Goal: Task Accomplishment & Management: Manage account settings

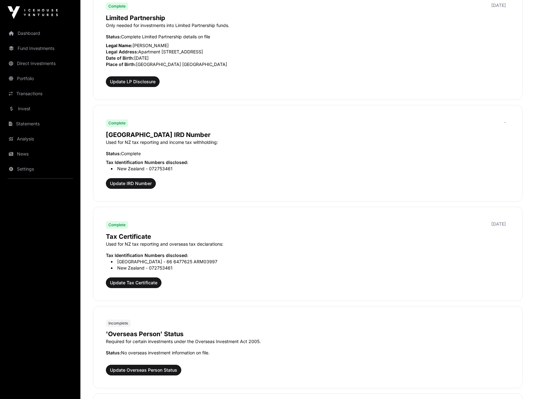
scroll to position [565, 0]
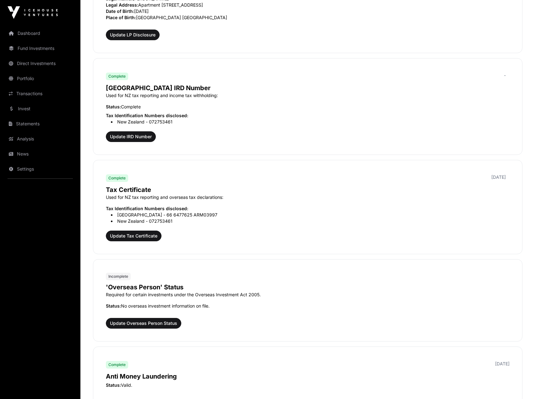
drag, startPoint x: 181, startPoint y: 297, endPoint x: 215, endPoint y: 305, distance: 35.2
click at [215, 305] on div "'Overseas Person' Status Required for certain investments under the Overseas In…" at bounding box center [307, 295] width 403 height 31
click at [215, 305] on p "Status: No overseas investment information on file." at bounding box center [307, 306] width 403 height 6
drag, startPoint x: 154, startPoint y: 323, endPoint x: 161, endPoint y: 323, distance: 7.6
click at [154, 323] on span "Update Overseas Person Status" at bounding box center [143, 323] width 67 height 6
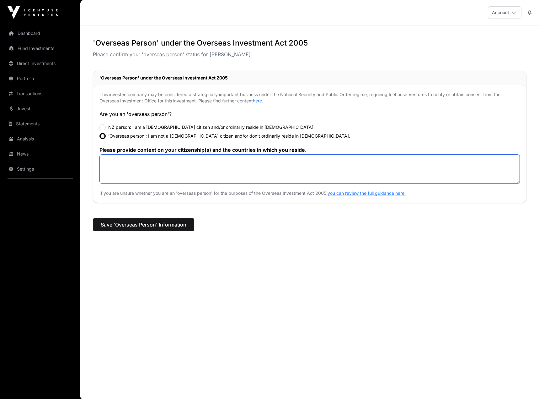
click at [167, 166] on textarea at bounding box center [309, 169] width 421 height 30
click at [281, 254] on div "**********" at bounding box center [309, 151] width 459 height 226
click at [228, 166] on textarea "**********" at bounding box center [309, 169] width 421 height 30
type textarea "**********"
click at [258, 261] on div "**********" at bounding box center [309, 151] width 459 height 226
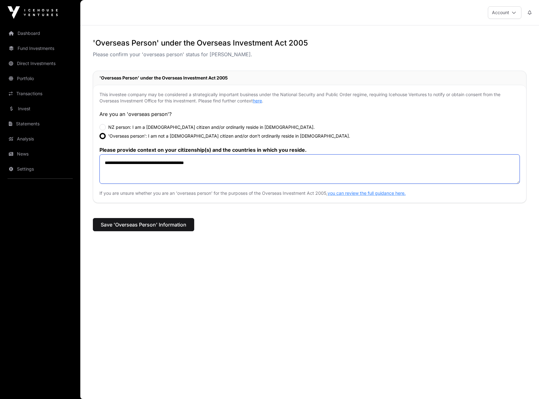
drag, startPoint x: 219, startPoint y: 167, endPoint x: 257, endPoint y: 156, distance: 39.4
click at [257, 156] on textarea "**********" at bounding box center [309, 169] width 421 height 30
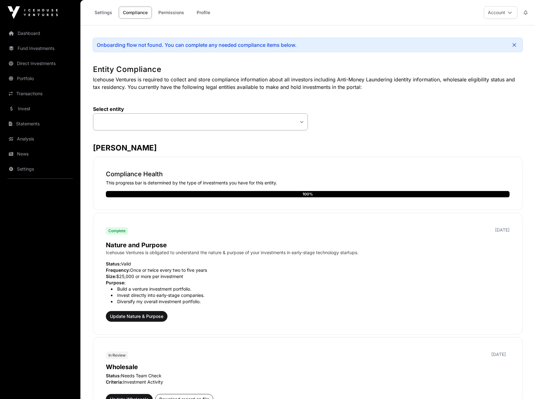
select select
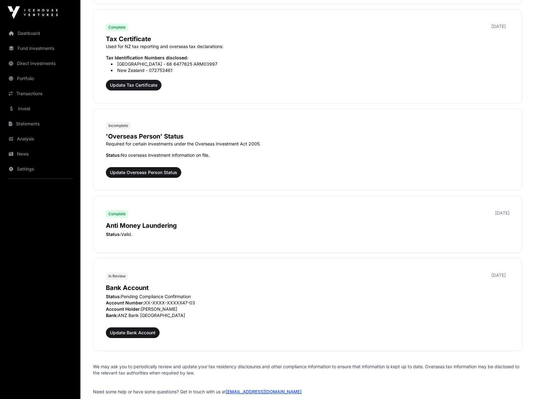
scroll to position [722, 0]
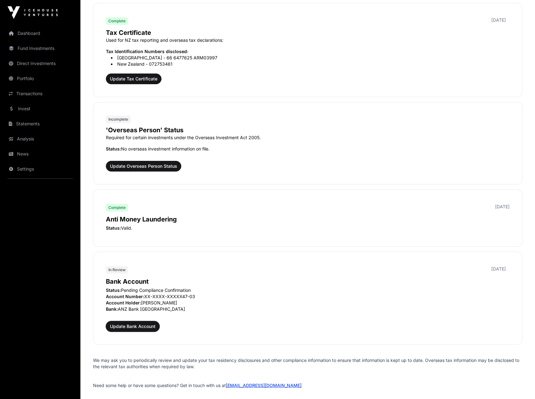
click at [140, 324] on span "Update Bank Account" at bounding box center [133, 326] width 46 height 6
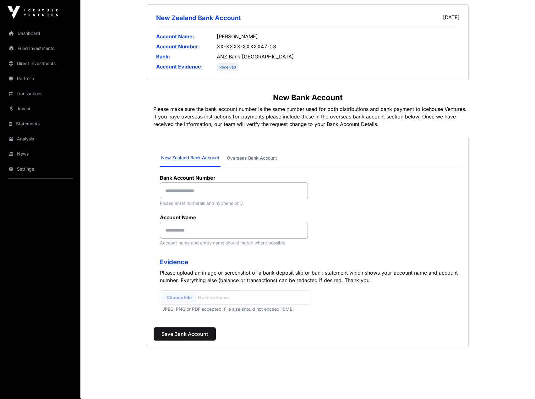
scroll to position [106, 0]
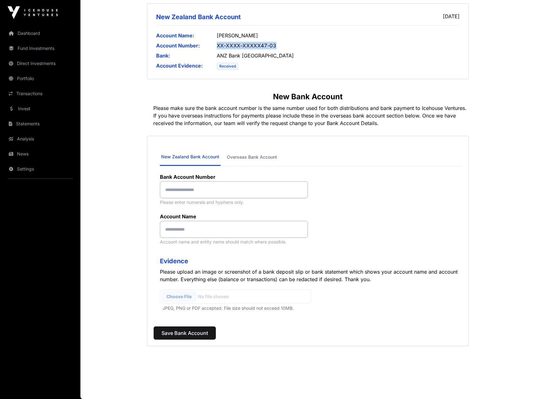
drag, startPoint x: 227, startPoint y: 44, endPoint x: 302, endPoint y: 46, distance: 74.7
click at [302, 46] on div "XX-XXXX-XXXXX47-03" at bounding box center [338, 46] width 243 height 8
click at [204, 192] on input at bounding box center [234, 189] width 148 height 17
click at [216, 190] on input at bounding box center [234, 189] width 148 height 17
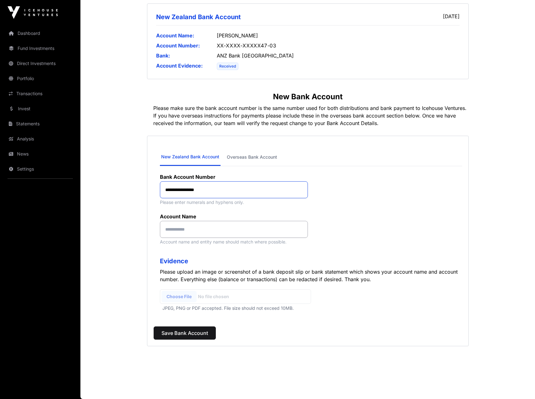
type input "**********"
click at [191, 254] on div "**********" at bounding box center [307, 241] width 321 height 210
click at [206, 234] on input at bounding box center [234, 229] width 148 height 17
type input "**********"
click at [180, 298] on input "file" at bounding box center [235, 296] width 151 height 14
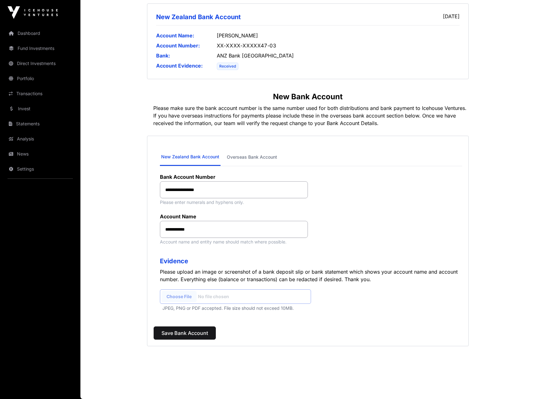
type input "**********"
click at [189, 328] on button "Save Bank Account" at bounding box center [184, 332] width 62 height 13
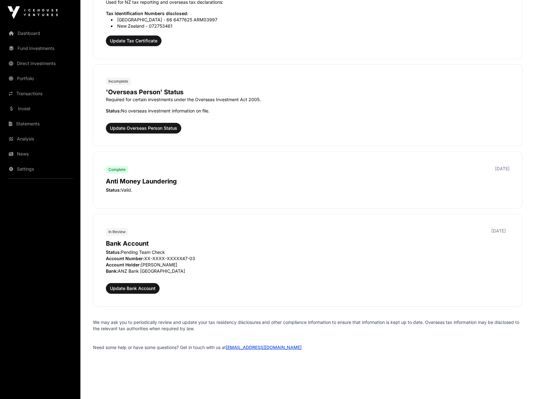
scroll to position [764, 0]
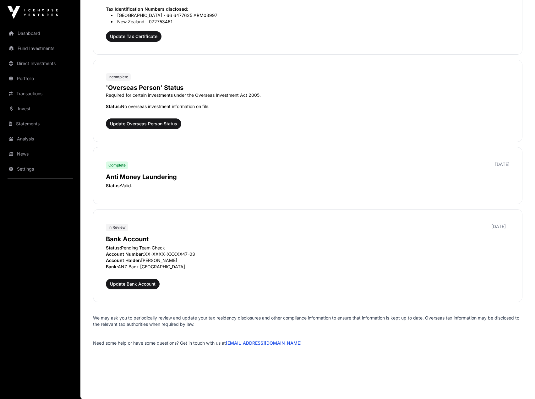
click at [128, 187] on p "Status: Valid." at bounding box center [307, 185] width 403 height 6
drag, startPoint x: 26, startPoint y: 31, endPoint x: 42, endPoint y: 44, distance: 20.4
click at [26, 31] on link "Dashboard" at bounding box center [40, 33] width 70 height 14
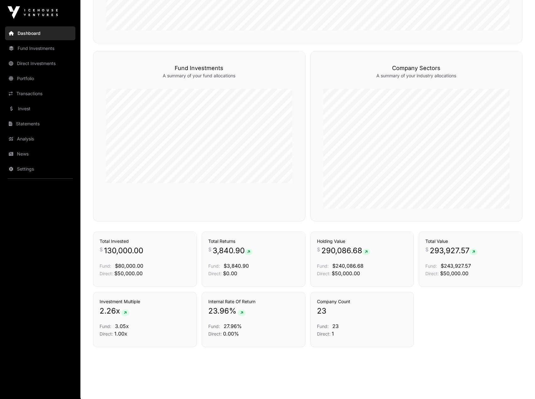
scroll to position [365, 0]
click at [232, 325] on span "27.96%" at bounding box center [232, 325] width 18 height 6
click at [281, 319] on div "Internal Rate Of Return 23.96 % Fund: 27.96% Direct: 0.00%" at bounding box center [253, 316] width 90 height 39
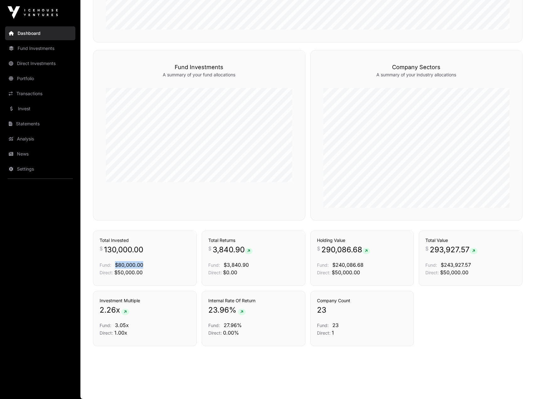
drag, startPoint x: 116, startPoint y: 264, endPoint x: 143, endPoint y: 267, distance: 27.2
click at [143, 267] on p "Fund: $80,000.00" at bounding box center [144, 265] width 90 height 8
click at [126, 267] on span "$80,000.00" at bounding box center [129, 264] width 28 height 6
click at [128, 275] on span "$50,000.00" at bounding box center [128, 272] width 28 height 6
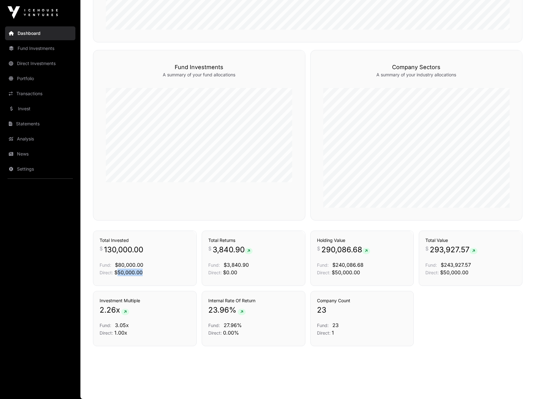
click at [128, 275] on span "$50,000.00" at bounding box center [128, 272] width 28 height 6
click at [357, 266] on span "$240,086.68" at bounding box center [347, 264] width 31 height 6
click at [351, 275] on p "Direct: $50,000.00" at bounding box center [362, 272] width 90 height 8
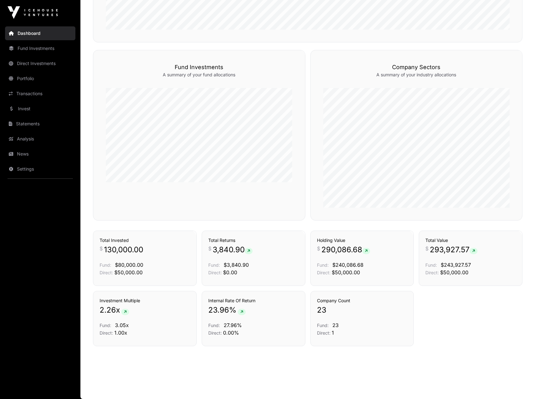
click at [342, 250] on span "290,086.68" at bounding box center [345, 249] width 49 height 10
click at [347, 271] on span "$50,000.00" at bounding box center [345, 272] width 28 height 6
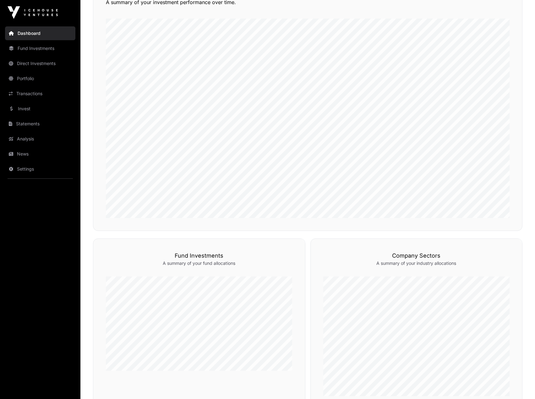
scroll to position [0, 0]
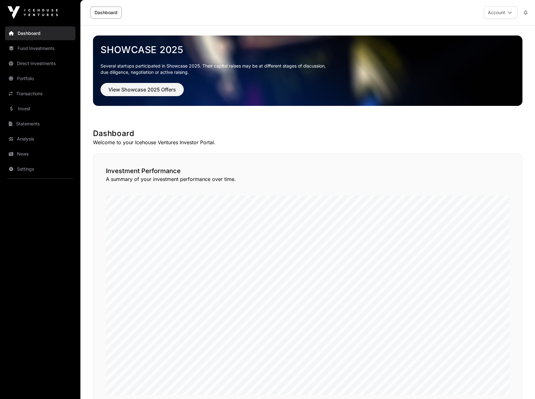
click at [24, 80] on link "Portfolio" at bounding box center [40, 79] width 70 height 14
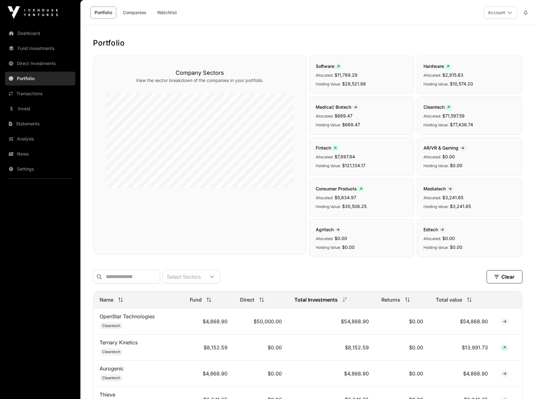
click at [132, 14] on link "Companies" at bounding box center [135, 13] width 32 height 12
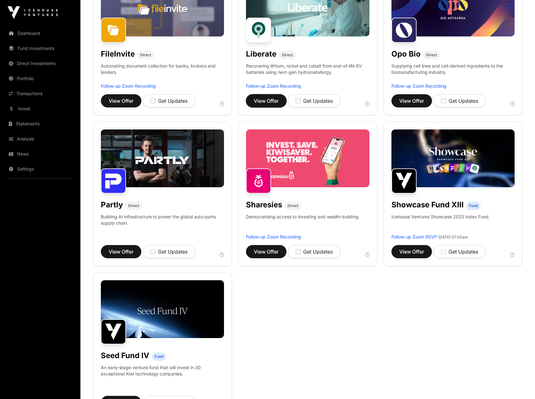
scroll to position [314, 0]
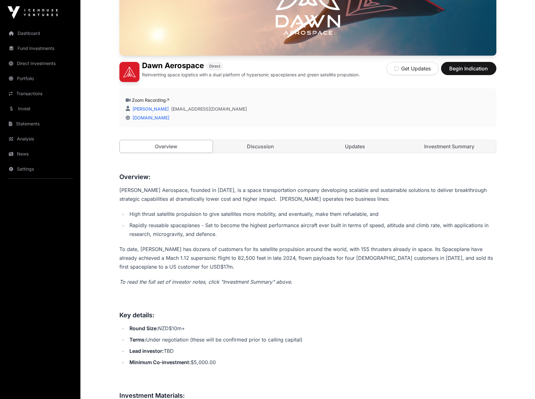
scroll to position [126, 0]
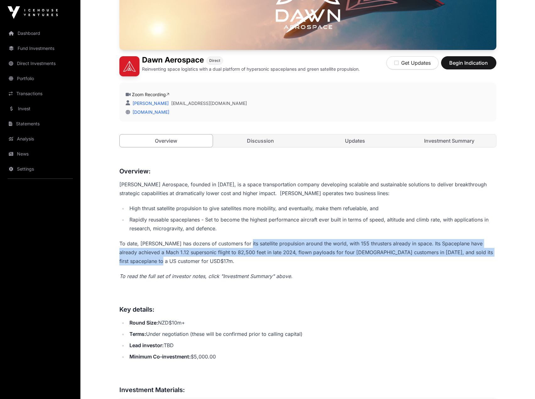
drag, startPoint x: 252, startPoint y: 258, endPoint x: 242, endPoint y: 245, distance: 16.3
click at [242, 245] on p "To date, Dawn has dozens of customers for its satellite propulsion around the w…" at bounding box center [307, 252] width 377 height 26
drag, startPoint x: 242, startPoint y: 256, endPoint x: 231, endPoint y: 243, distance: 17.6
click at [231, 243] on p "To date, Dawn has dozens of customers for its satellite propulsion around the w…" at bounding box center [307, 252] width 377 height 26
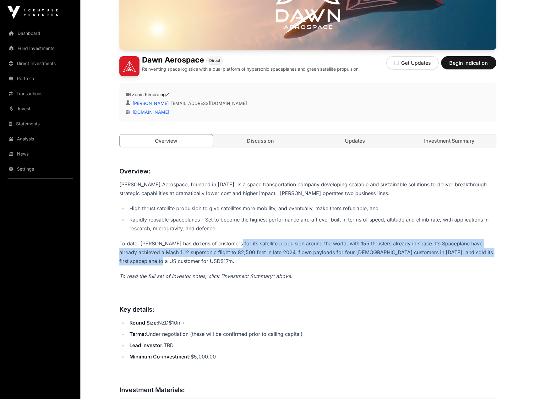
click at [231, 243] on p "To date, Dawn has dozens of customers for its satellite propulsion around the w…" at bounding box center [307, 252] width 377 height 26
drag, startPoint x: 187, startPoint y: 264, endPoint x: 172, endPoint y: 240, distance: 27.3
click at [172, 240] on p "To date, Dawn has dozens of customers for its satellite propulsion around the w…" at bounding box center [307, 252] width 377 height 26
drag, startPoint x: 161, startPoint y: 262, endPoint x: 153, endPoint y: 244, distance: 20.4
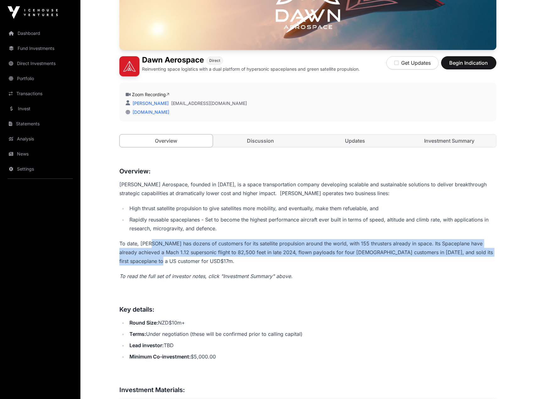
click at [153, 244] on p "To date, Dawn has dozens of customers for its satellite propulsion around the w…" at bounding box center [307, 252] width 377 height 26
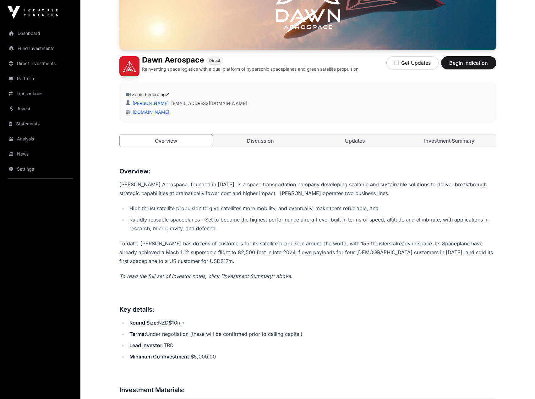
click at [165, 322] on li "Round Size: NZD$10m+" at bounding box center [311, 322] width 368 height 9
click at [208, 357] on li "Minimum Co-investment: $5,000.00" at bounding box center [311, 356] width 368 height 9
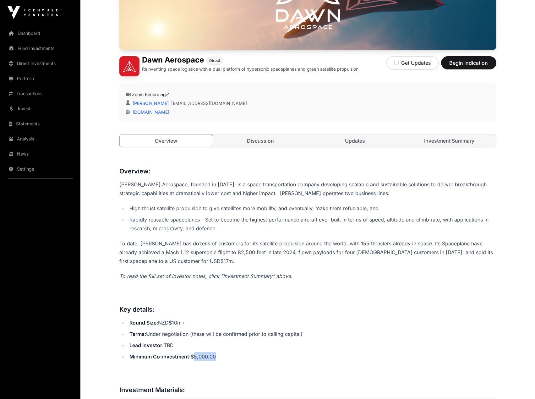
click at [203, 358] on li "Minimum Co-investment: $5,000.00" at bounding box center [311, 356] width 368 height 9
drag, startPoint x: 150, startPoint y: 333, endPoint x: 194, endPoint y: 336, distance: 44.6
click at [194, 336] on li "Terms: Under negotiation (these will be confirmed prior to calling capital)" at bounding box center [311, 333] width 368 height 9
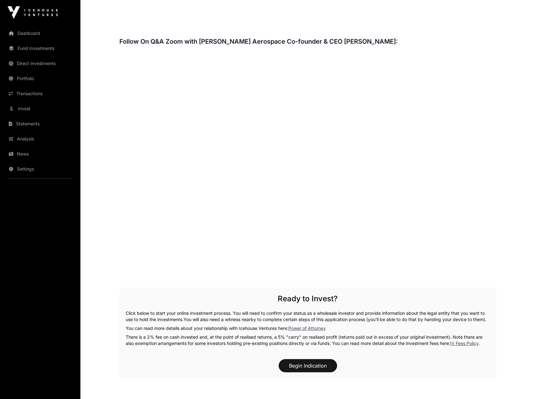
scroll to position [1004, 0]
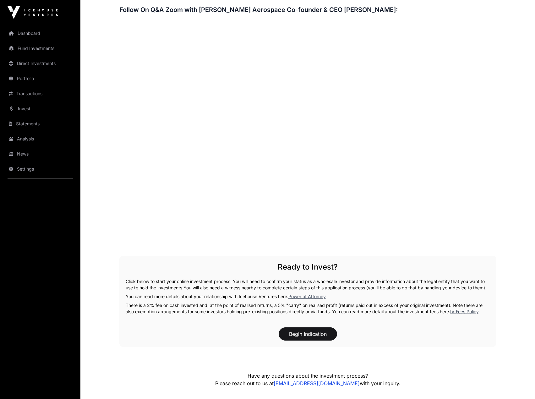
click at [349, 261] on div "Ready to Invest? Click below to start your online investment process. You will …" at bounding box center [307, 300] width 377 height 91
drag, startPoint x: 517, startPoint y: 66, endPoint x: 514, endPoint y: 67, distance: 3.2
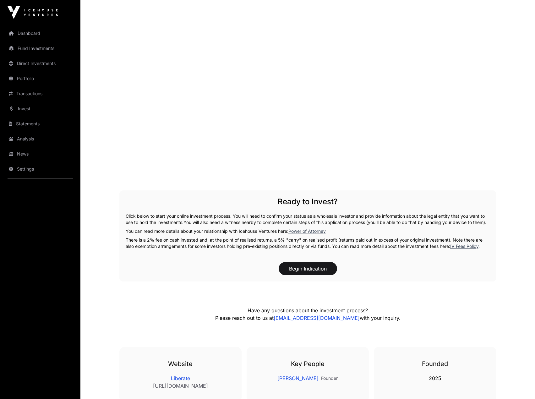
scroll to position [1130, 0]
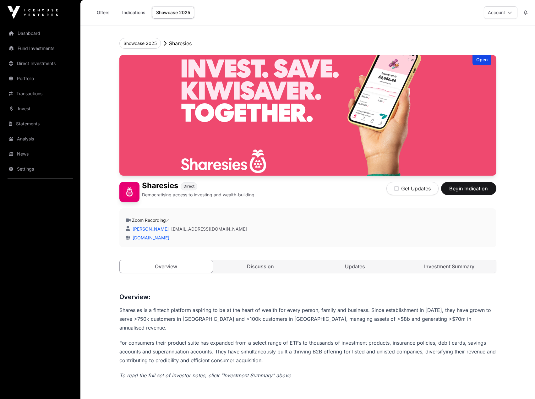
click at [22, 36] on link "Dashboard" at bounding box center [40, 33] width 70 height 14
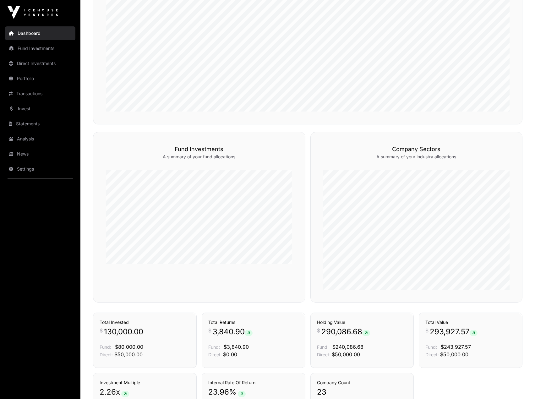
scroll to position [345, 0]
